Goal: Task Accomplishment & Management: Use online tool/utility

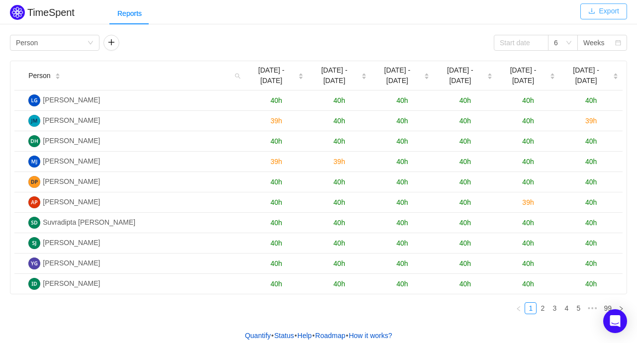
click at [601, 8] on button "Export" at bounding box center [603, 11] width 47 height 16
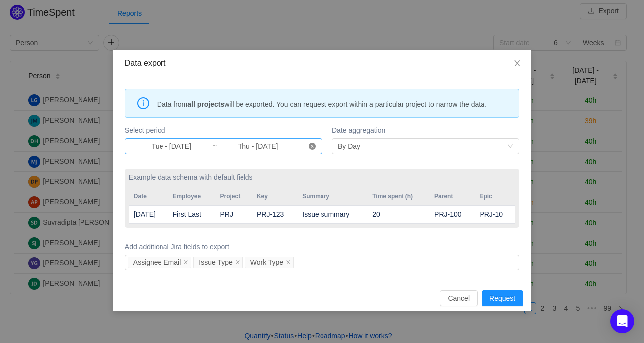
click at [314, 145] on icon "icon: close-circle" at bounding box center [312, 146] width 7 height 7
click at [191, 145] on input at bounding box center [172, 146] width 82 height 11
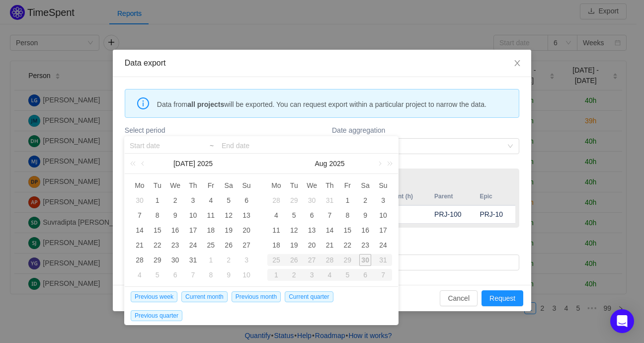
click at [350, 262] on div "29" at bounding box center [348, 260] width 18 height 12
type input "Tue - [DATE]"
type input "Thu - [DATE]"
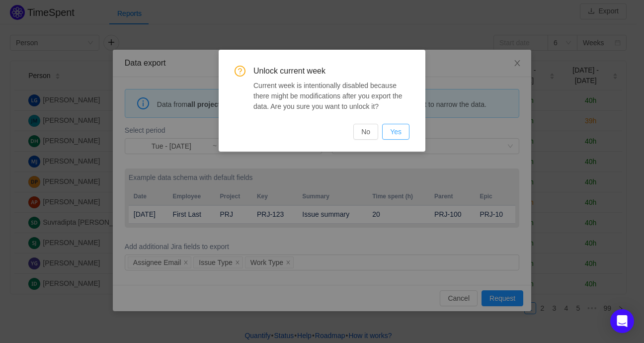
click at [405, 129] on button "Yes" at bounding box center [395, 132] width 27 height 16
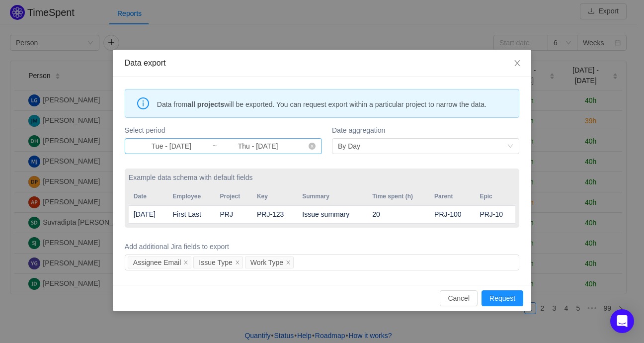
click at [313, 145] on icon "icon: close-circle" at bounding box center [312, 146] width 7 height 7
click at [170, 144] on input at bounding box center [172, 146] width 82 height 11
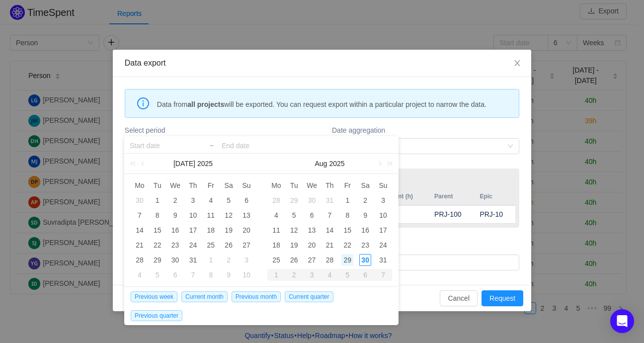
click at [349, 254] on div "29" at bounding box center [348, 260] width 12 height 12
type input "Fri - [DATE]"
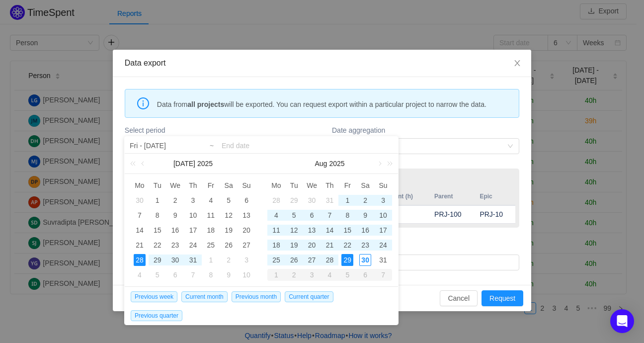
click at [236, 140] on input at bounding box center [307, 146] width 171 height 12
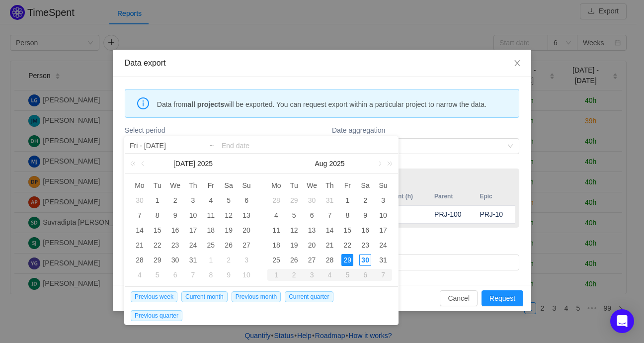
click at [346, 257] on div "29" at bounding box center [348, 260] width 12 height 12
type input "Fri - [DATE]"
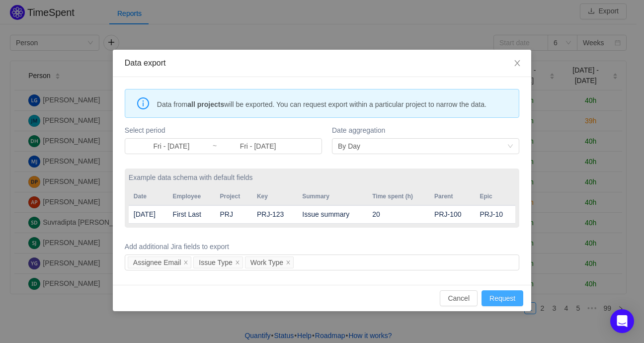
click at [510, 299] on button "Request" at bounding box center [503, 298] width 42 height 16
